Goal: Complete application form

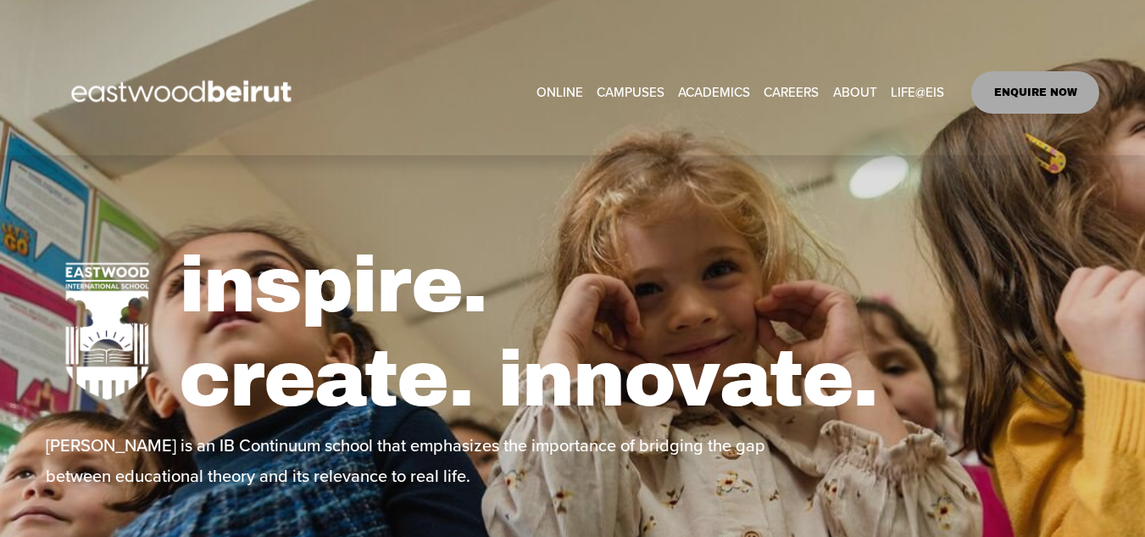
select select "**"
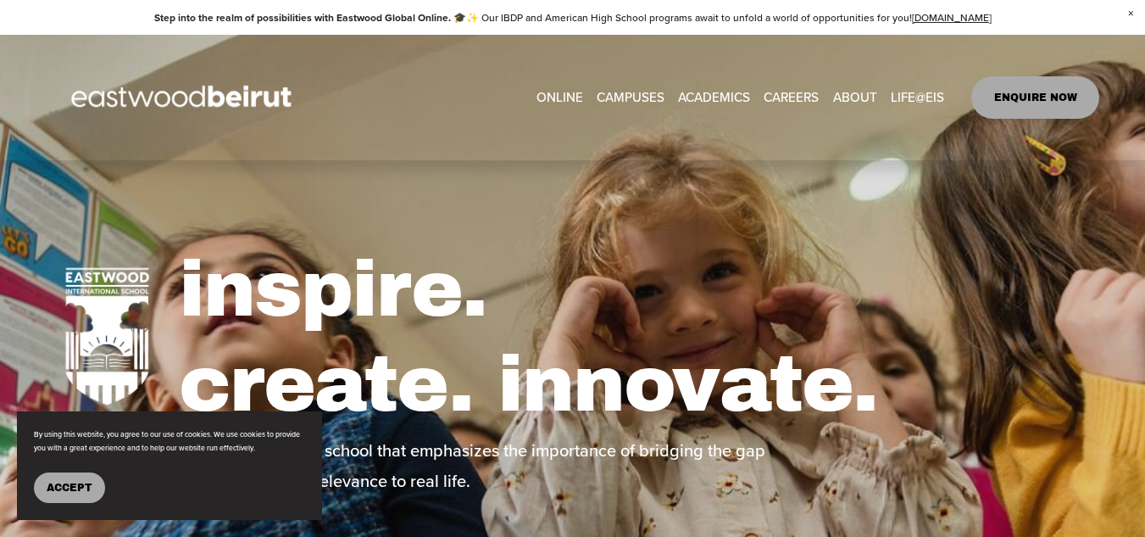
click at [842, 98] on span "ABOUT" at bounding box center [855, 97] width 44 height 23
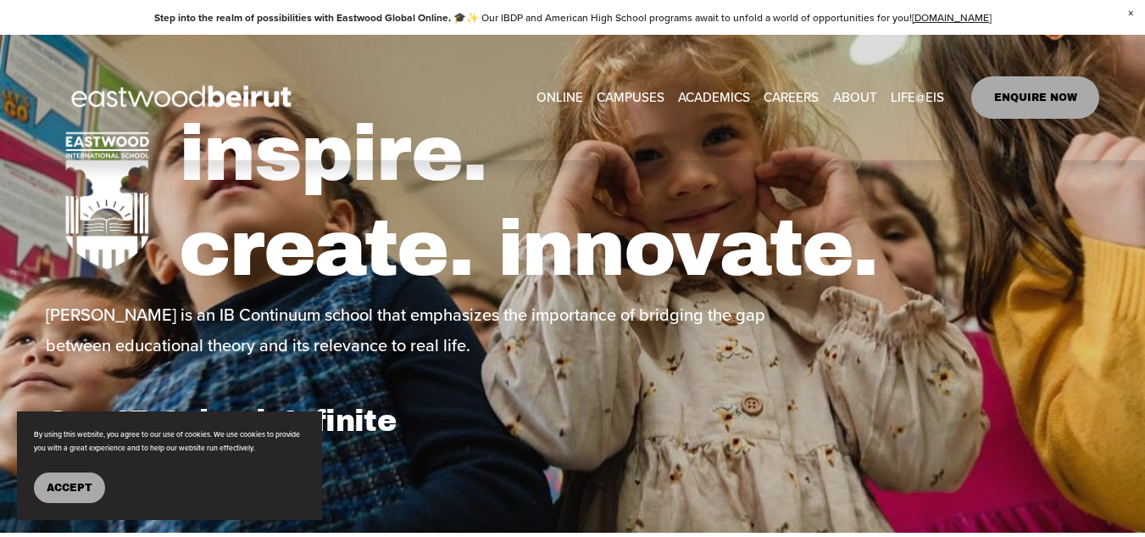
scroll to position [339, 0]
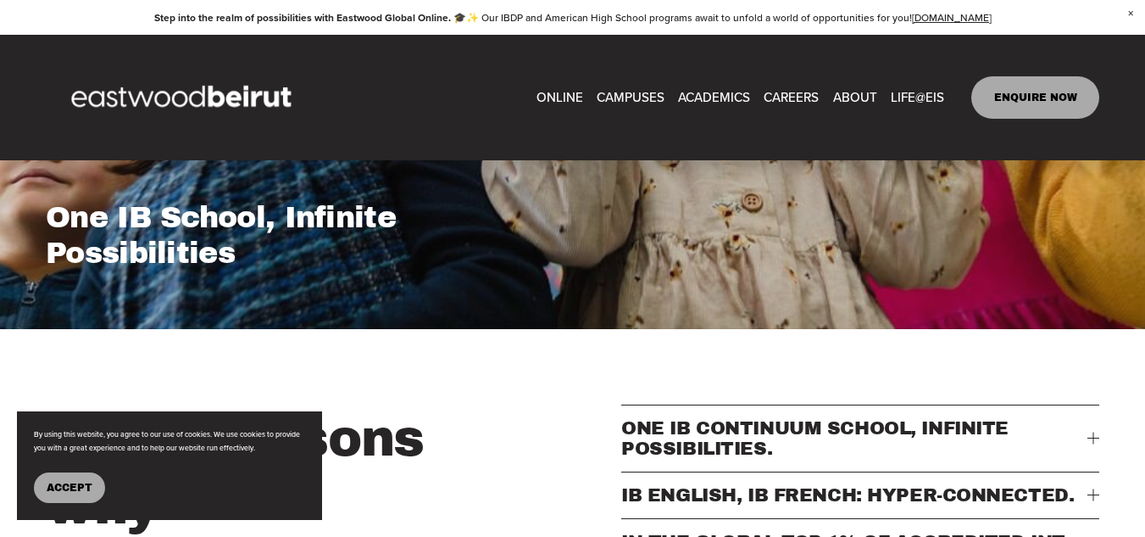
drag, startPoint x: 74, startPoint y: 481, endPoint x: 89, endPoint y: 482, distance: 15.4
click at [75, 481] on span "Accept" at bounding box center [70, 487] width 46 height 12
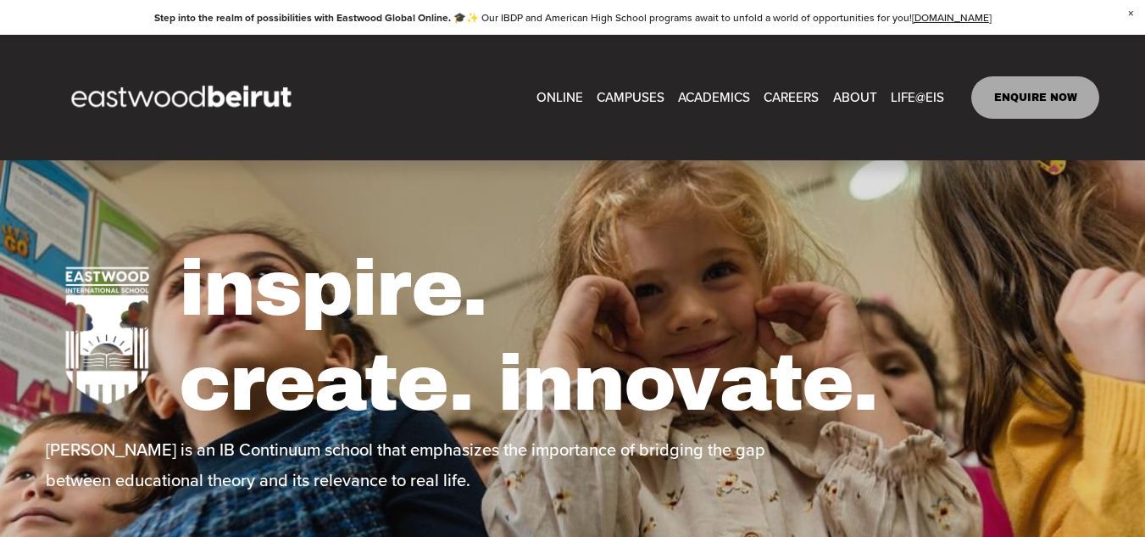
scroll to position [0, 0]
